Goal: Information Seeking & Learning: Check status

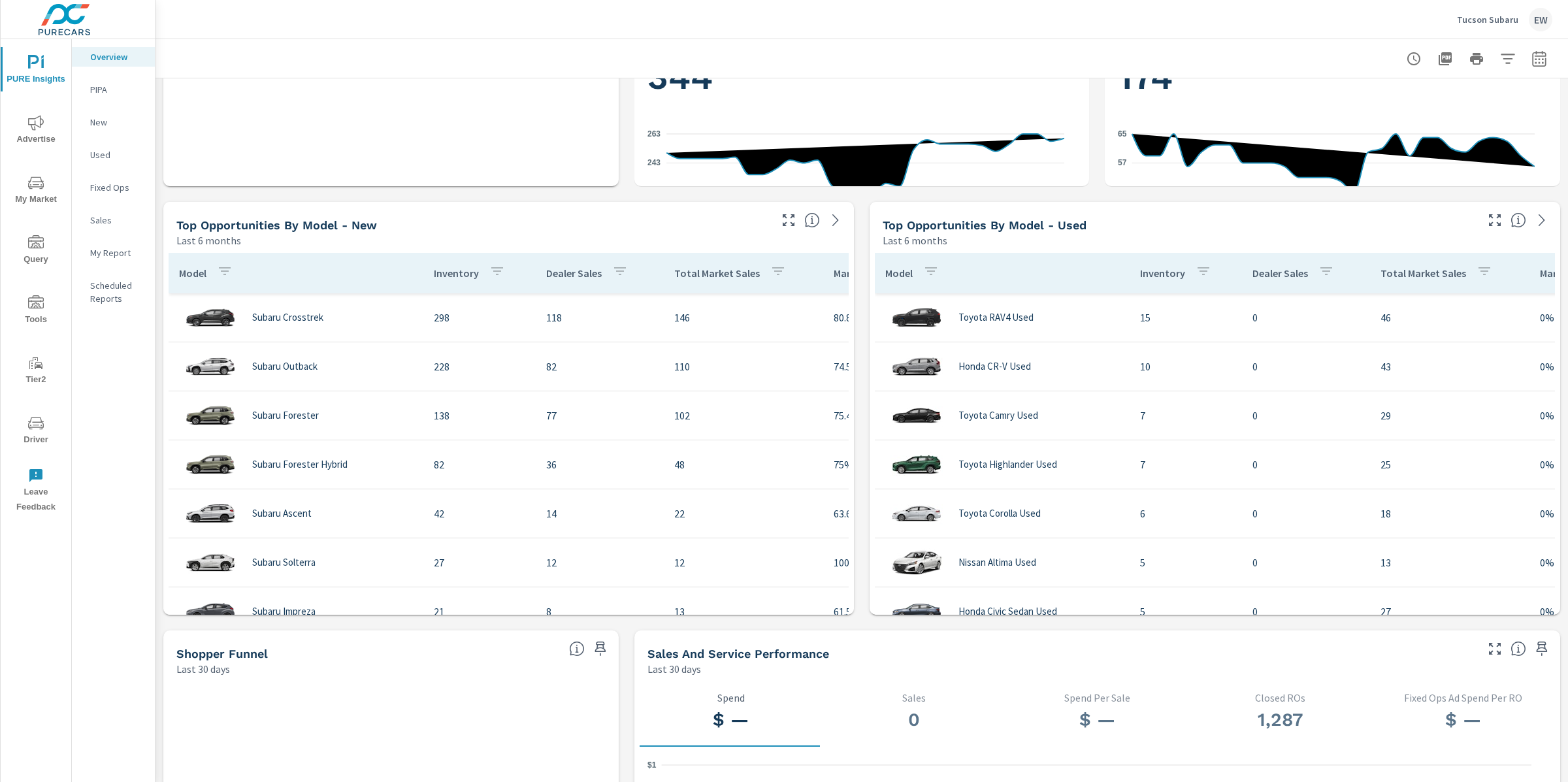
scroll to position [783, 0]
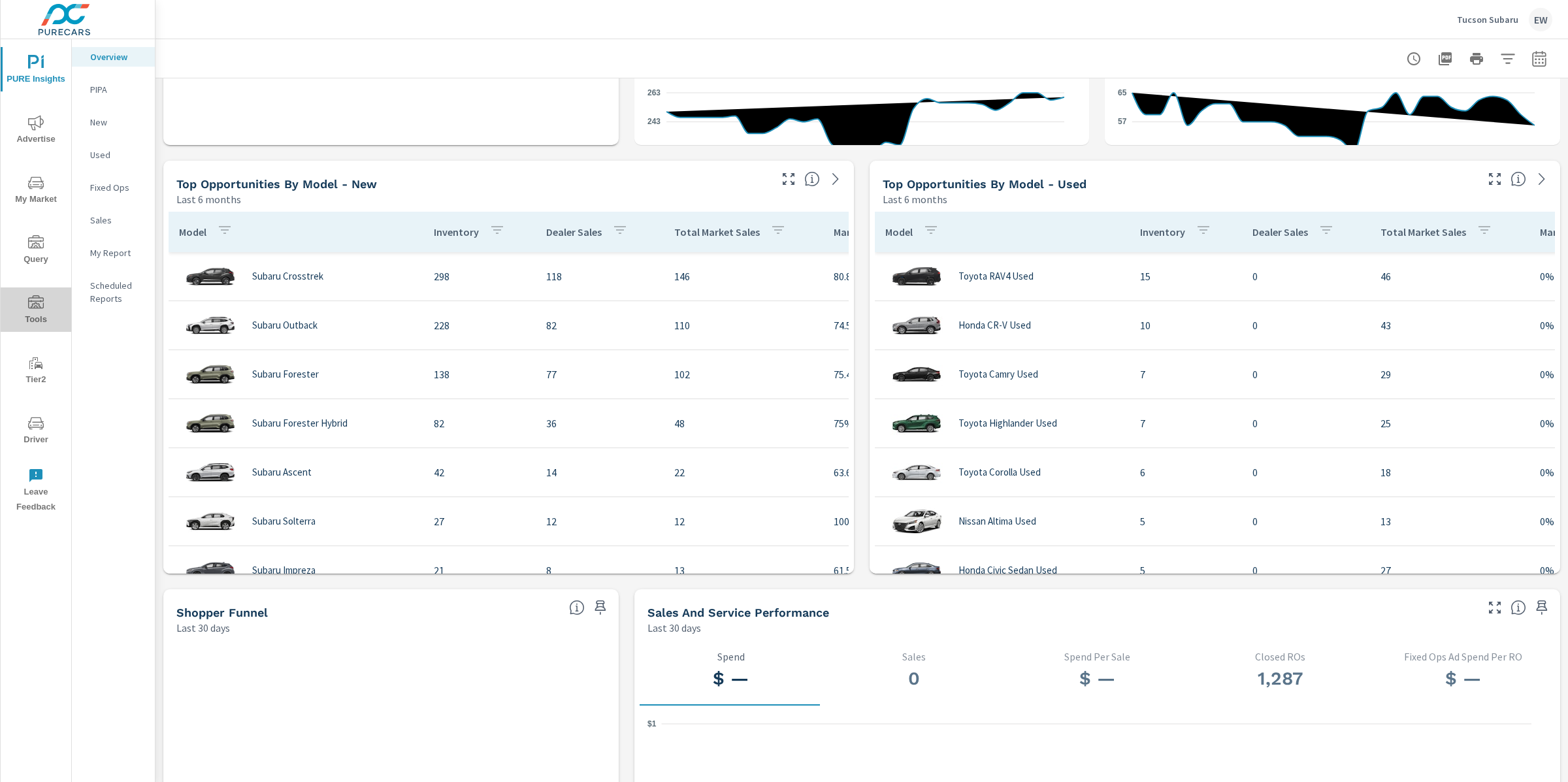
click at [35, 305] on icon "nav menu" at bounding box center [36, 303] width 15 height 15
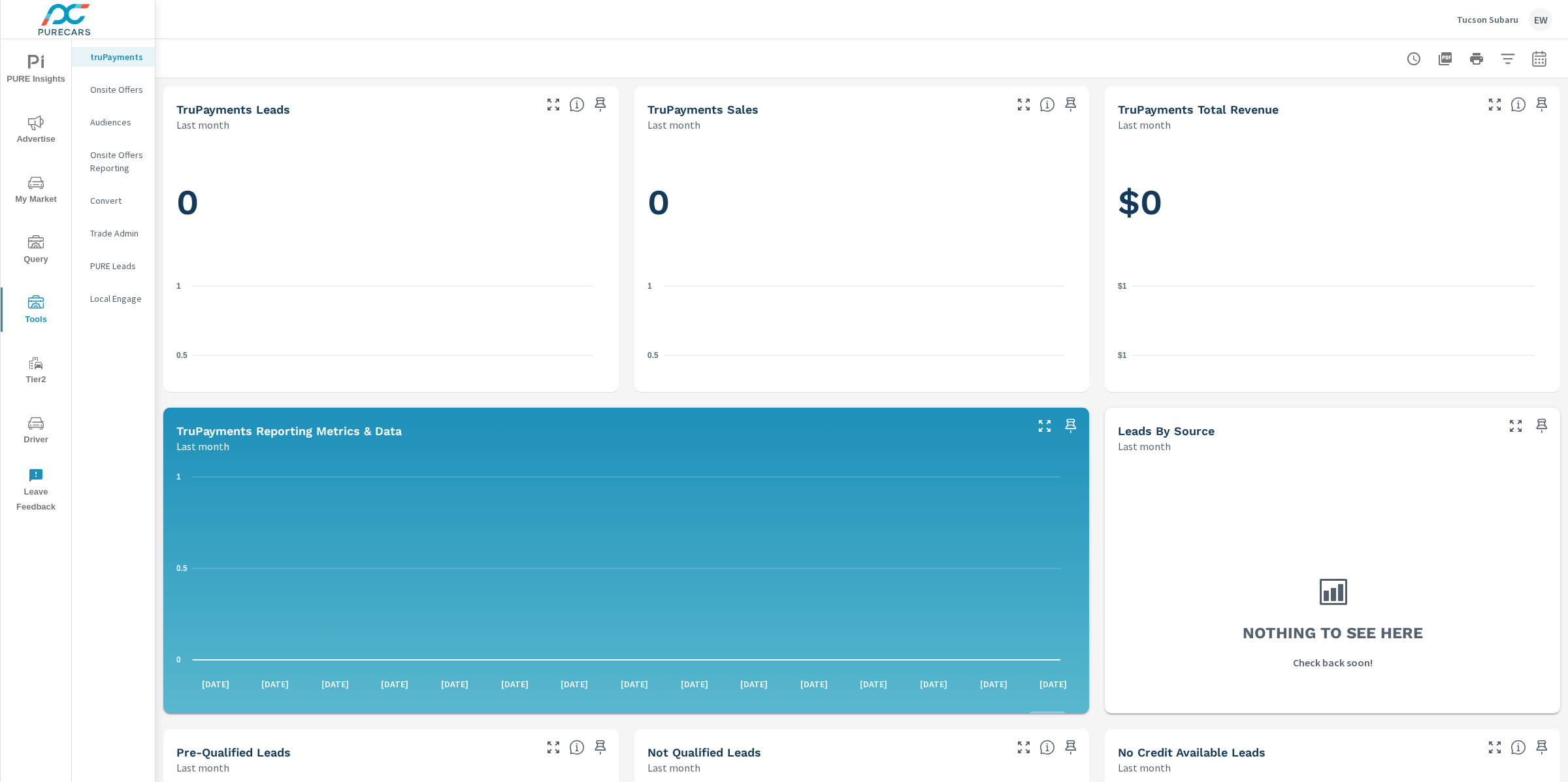
click at [103, 207] on p "Convert" at bounding box center [117, 200] width 54 height 13
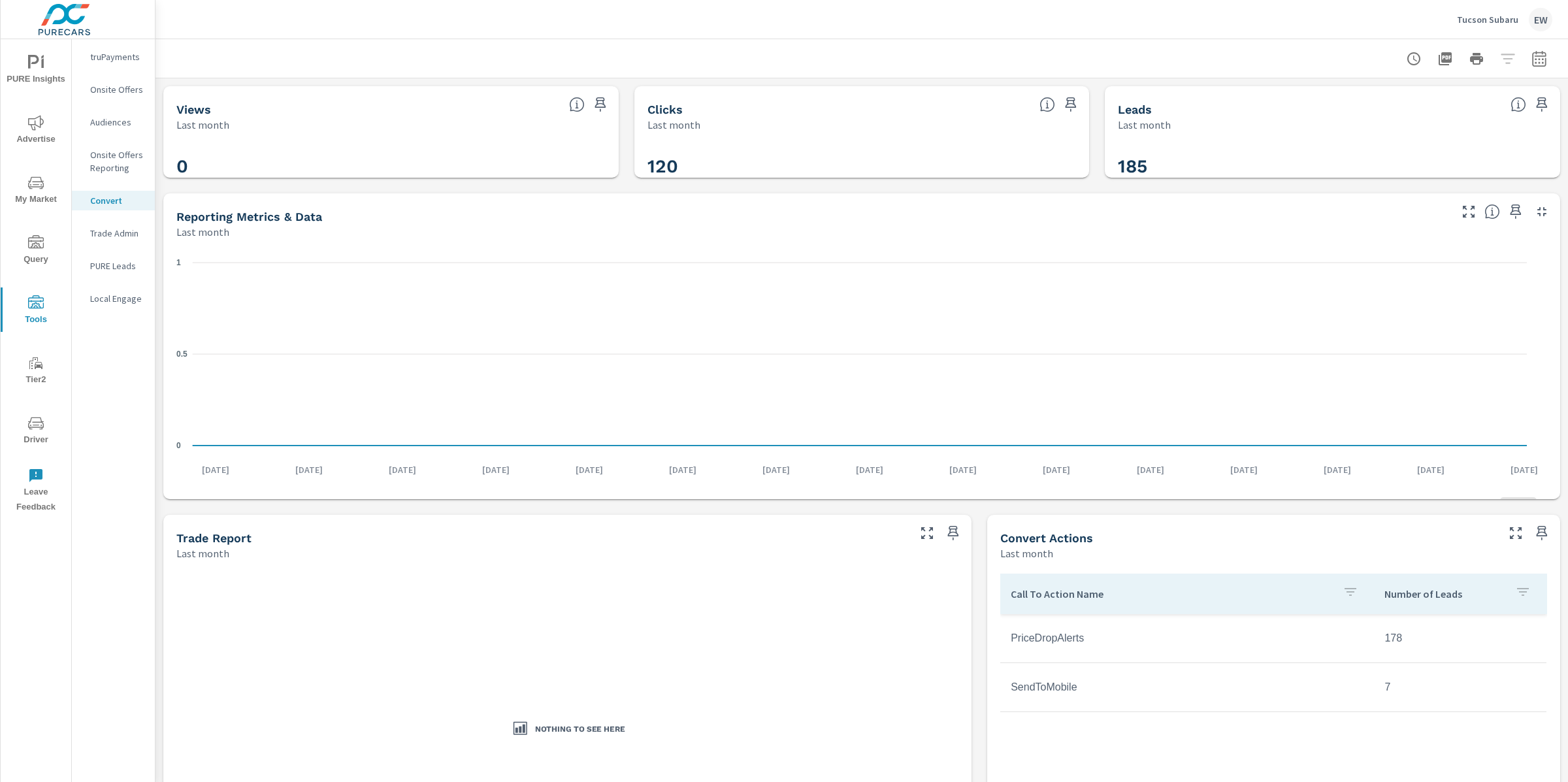
click at [159, 329] on div "Views Last month 0 Clicks Last month 120 Leads Last month 185 Reporting Metrics…" at bounding box center [862, 454] width 1412 height 751
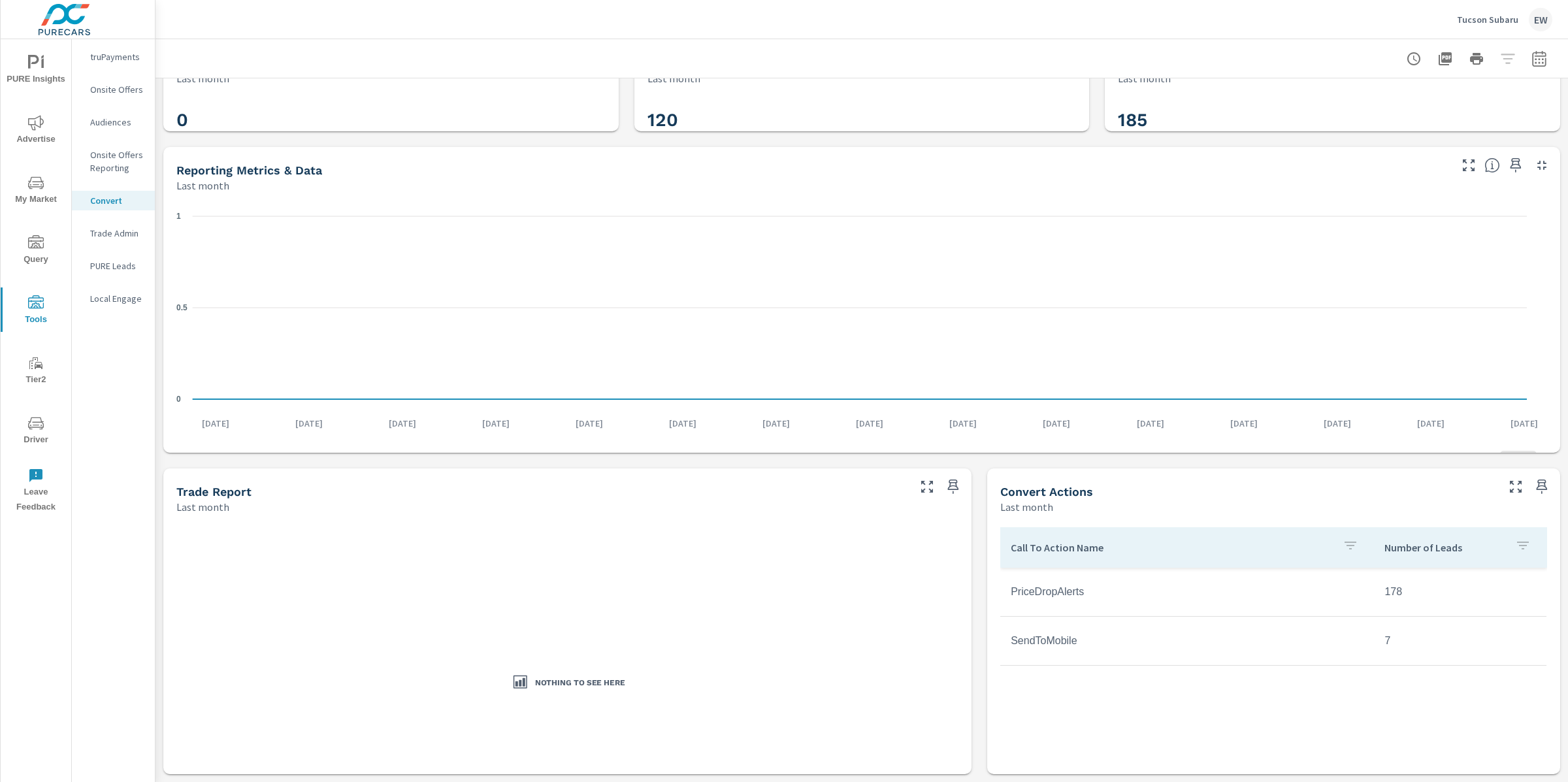
scroll to position [233, 0]
click at [1079, 576] on td "PriceDropAlerts" at bounding box center [1187, 592] width 373 height 32
click at [1377, 576] on td "178" at bounding box center [1460, 592] width 173 height 32
click at [1086, 576] on td "PriceDropAlerts" at bounding box center [1187, 592] width 373 height 32
